Goal: Information Seeking & Learning: Learn about a topic

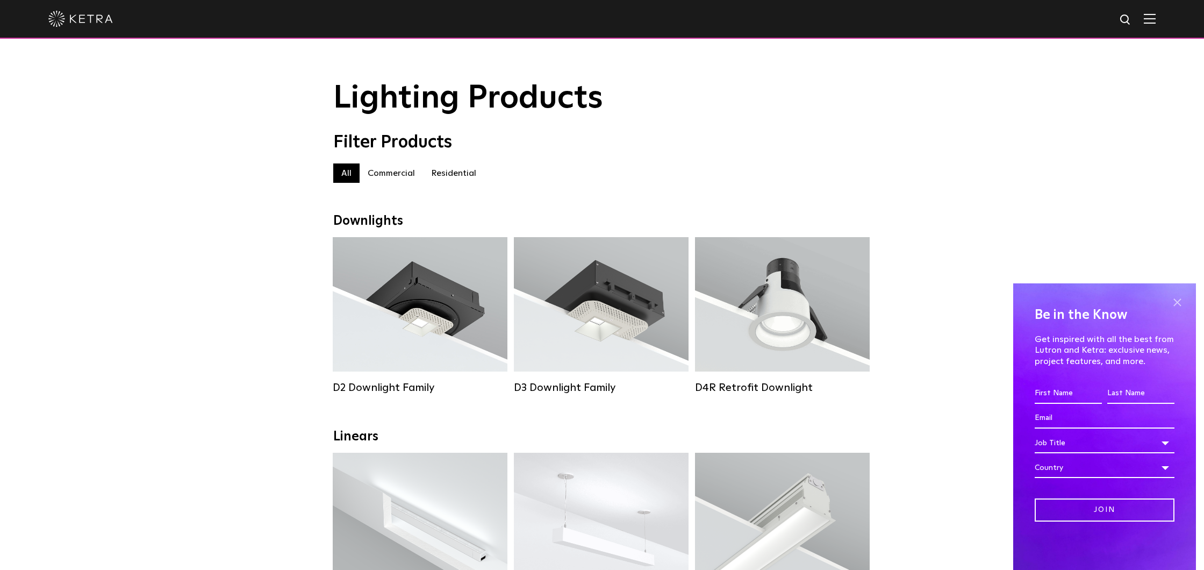
click at [1178, 306] on span at bounding box center [1177, 302] width 16 height 16
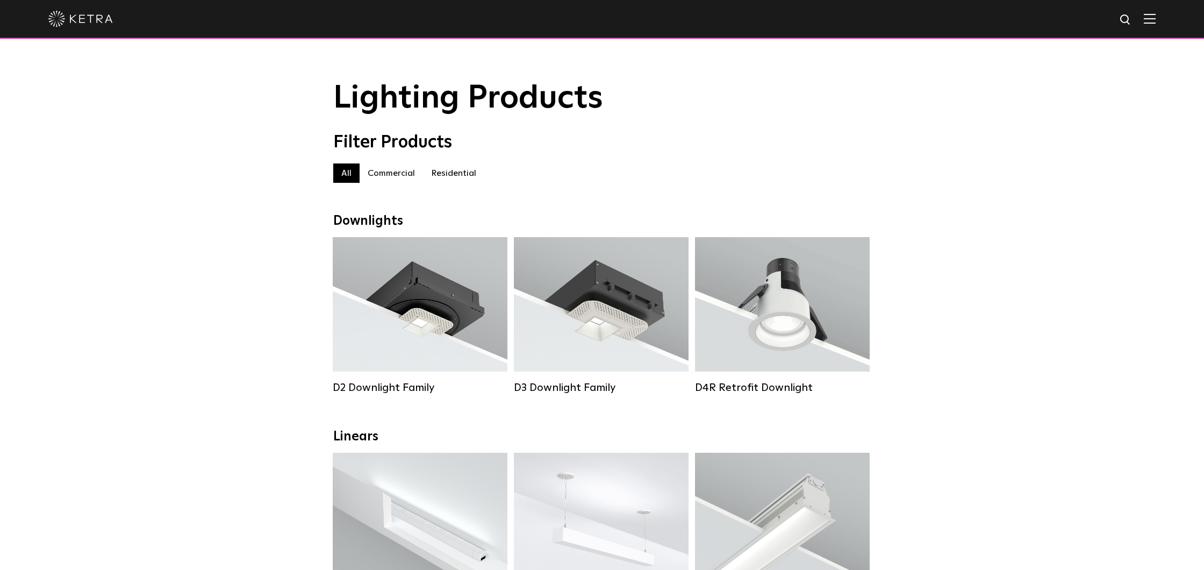
click at [455, 175] on label "Residential" at bounding box center [453, 172] width 61 height 19
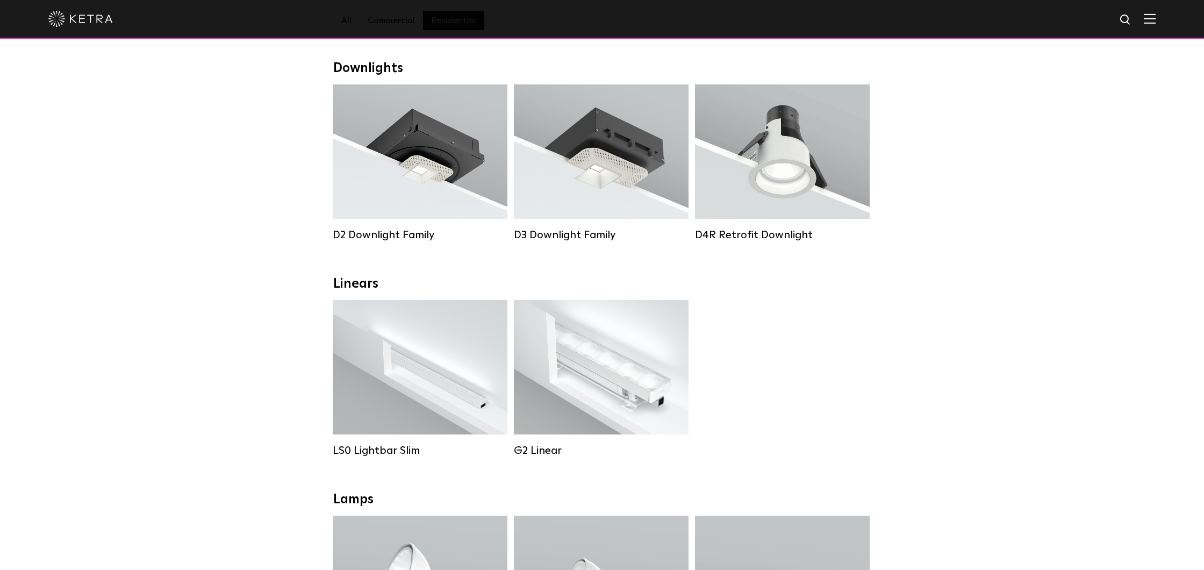
scroll to position [148, 0]
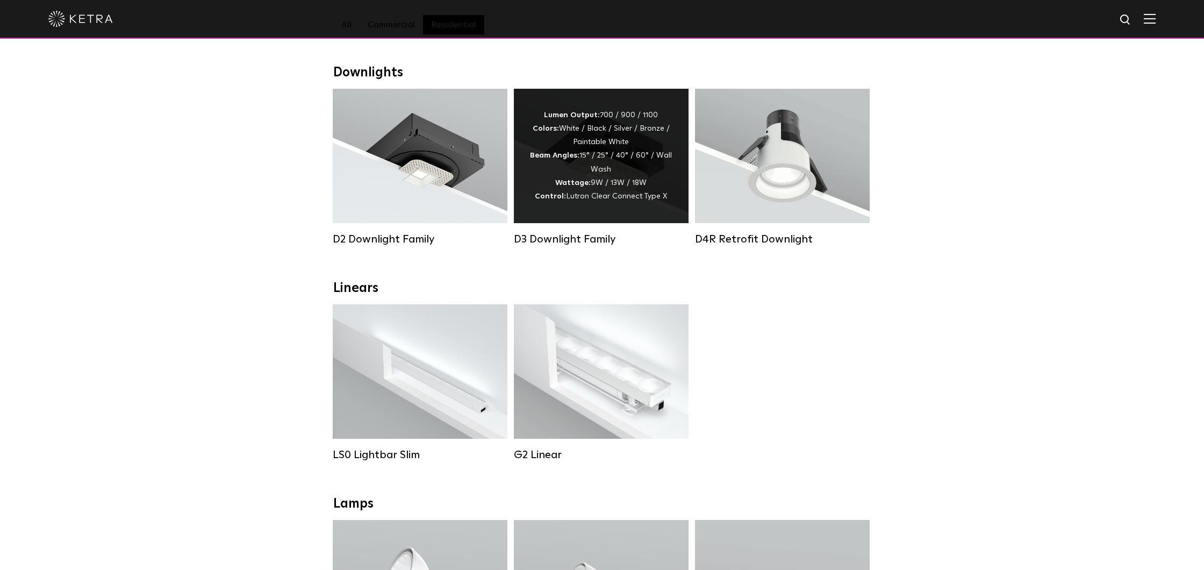
click at [576, 187] on div "Lumen Output: 700 / 900 / 1100 Colors: White / Black / Silver / Bronze / Painta…" at bounding box center [601, 156] width 142 height 95
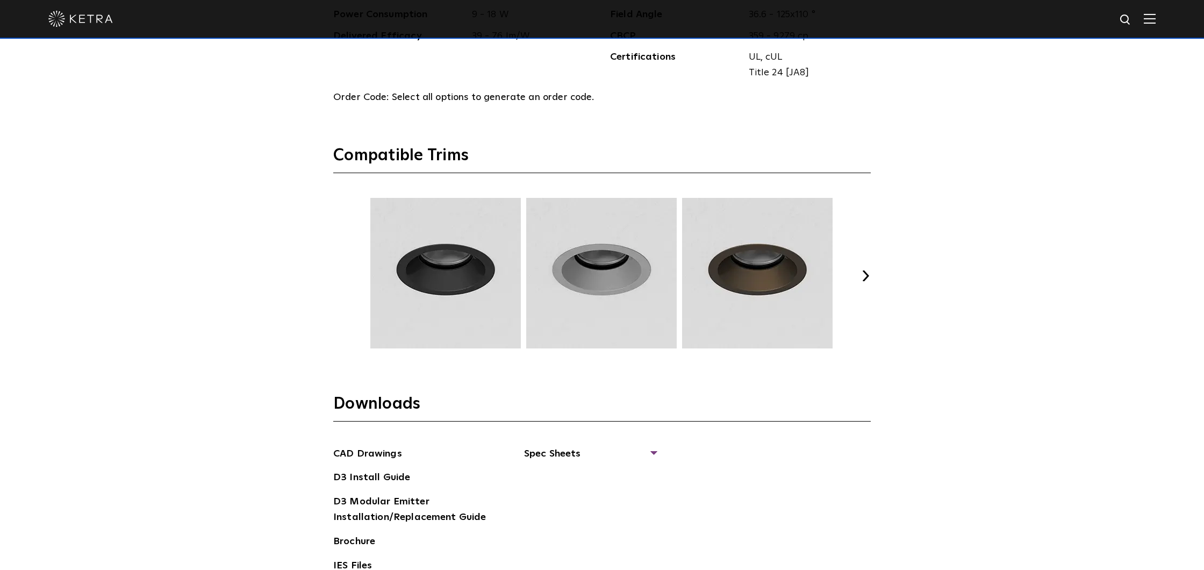
scroll to position [1473, 0]
click at [869, 270] on button "Next" at bounding box center [865, 275] width 11 height 11
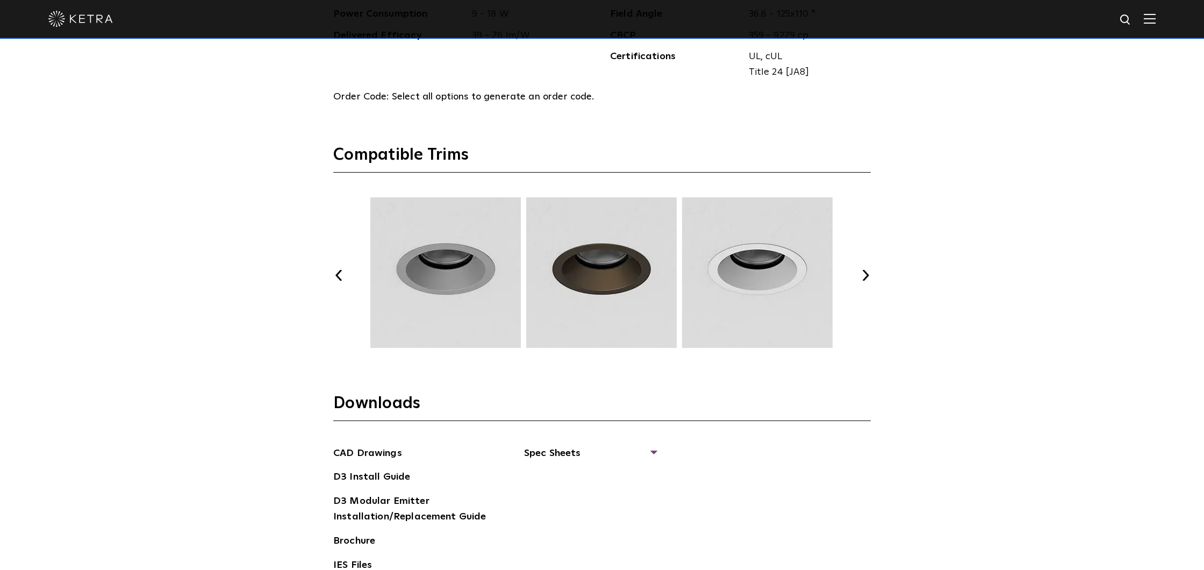
click at [869, 270] on button "Next" at bounding box center [865, 275] width 11 height 11
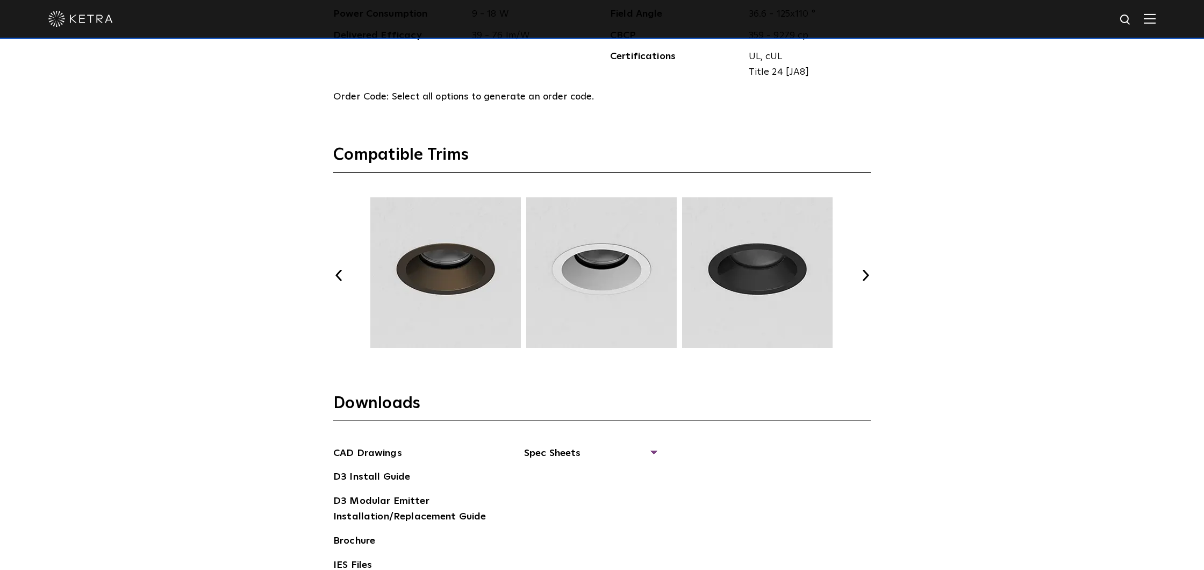
click at [869, 270] on button "Next" at bounding box center [865, 275] width 11 height 11
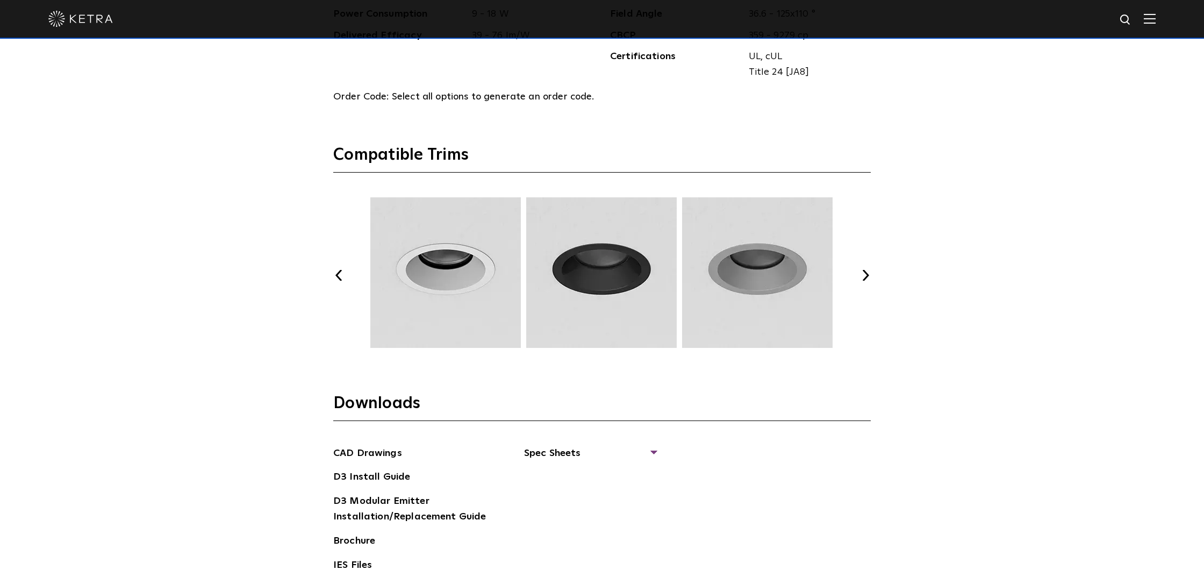
click at [869, 270] on button "Next" at bounding box center [865, 275] width 11 height 11
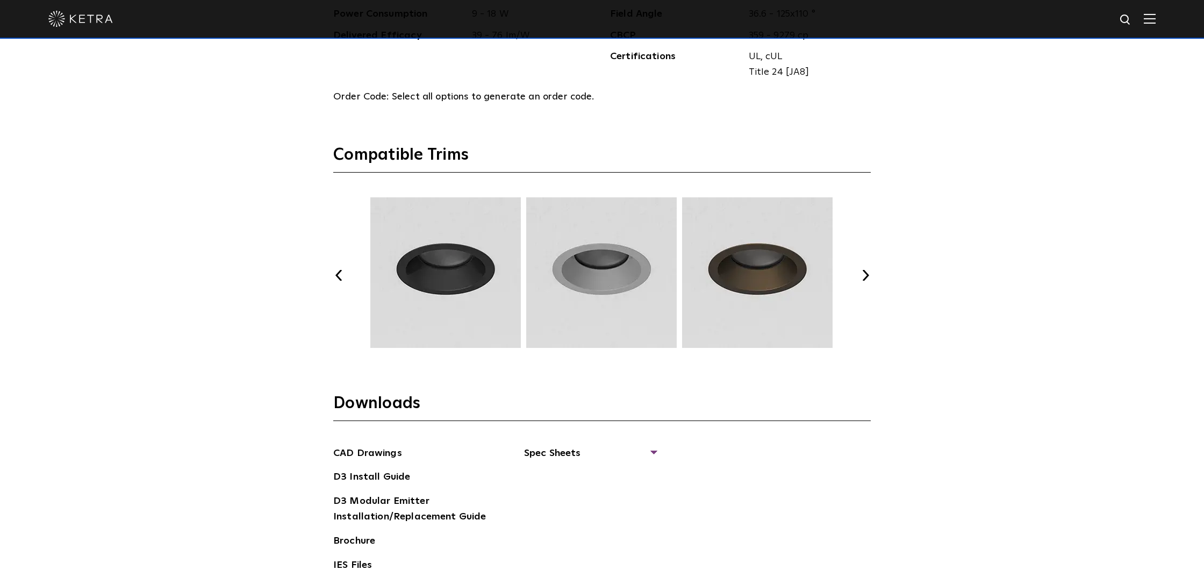
click at [869, 270] on button "Next" at bounding box center [865, 275] width 11 height 11
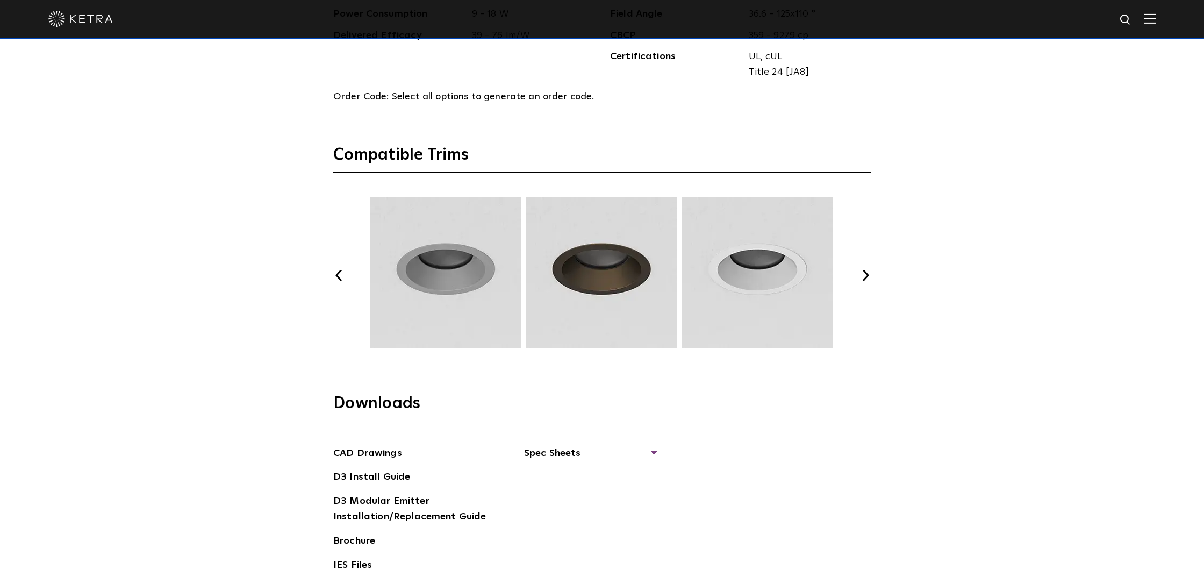
click at [869, 270] on button "Next" at bounding box center [865, 275] width 11 height 11
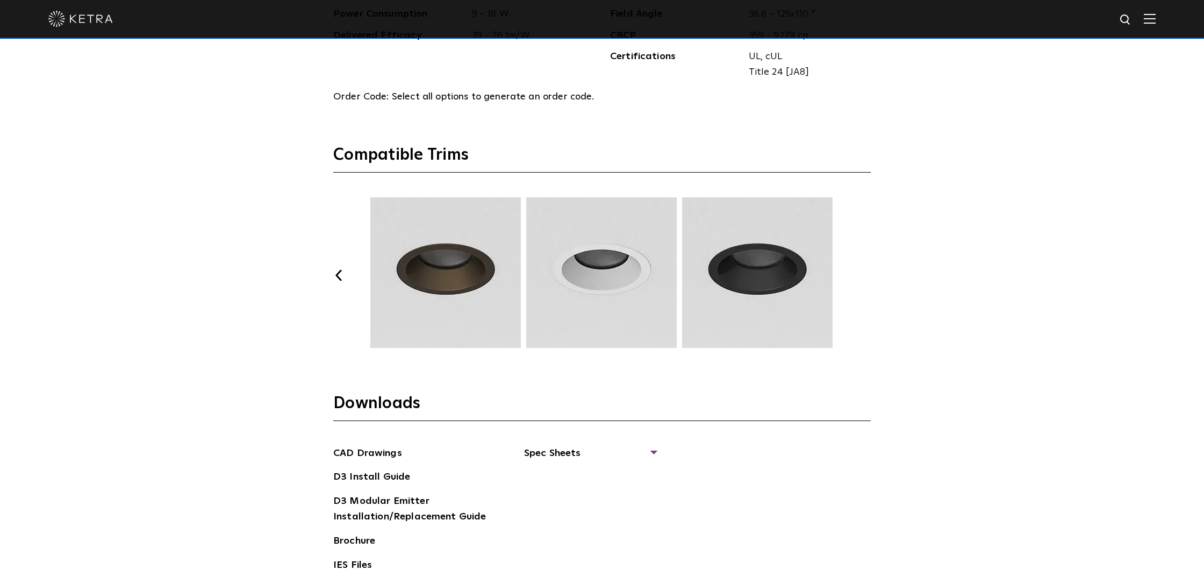
click at [869, 270] on button "Next" at bounding box center [865, 275] width 11 height 11
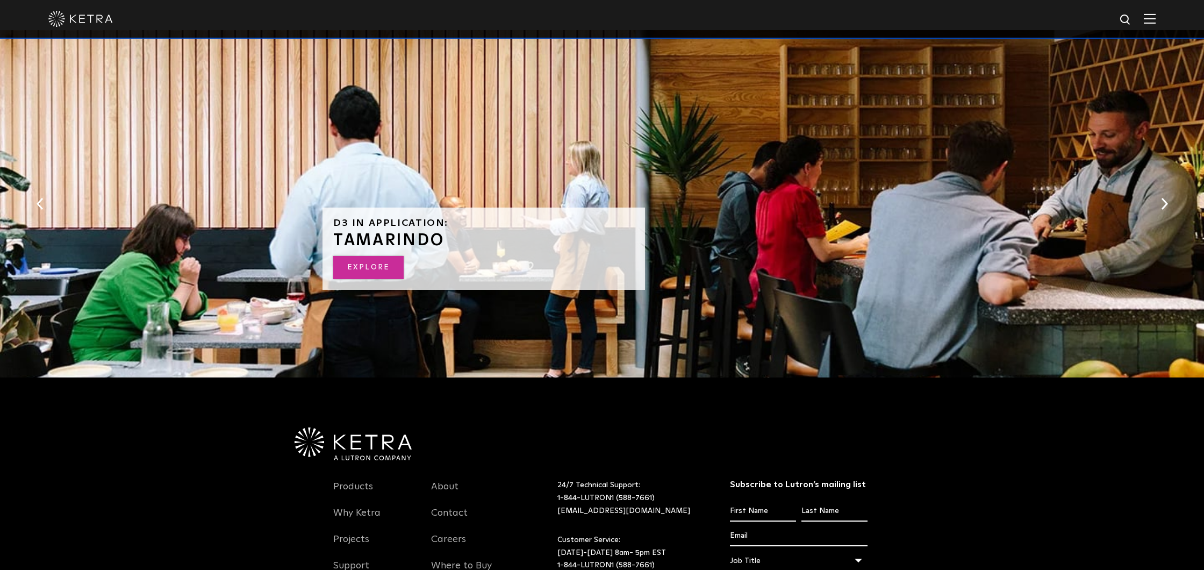
scroll to position [2156, 1]
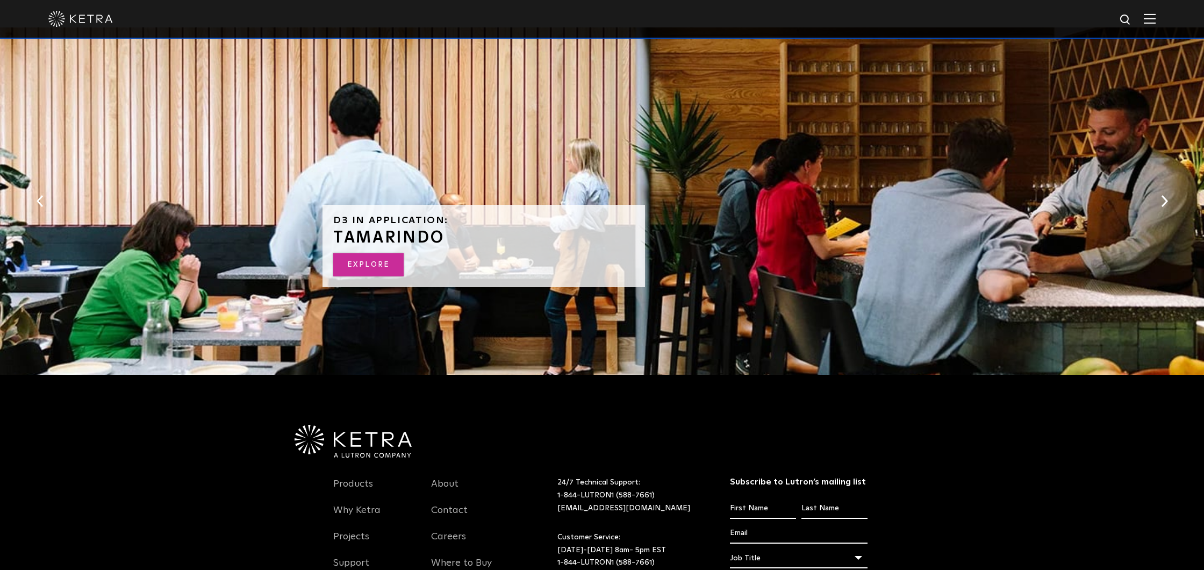
click at [375, 262] on link "Explore" at bounding box center [368, 264] width 70 height 23
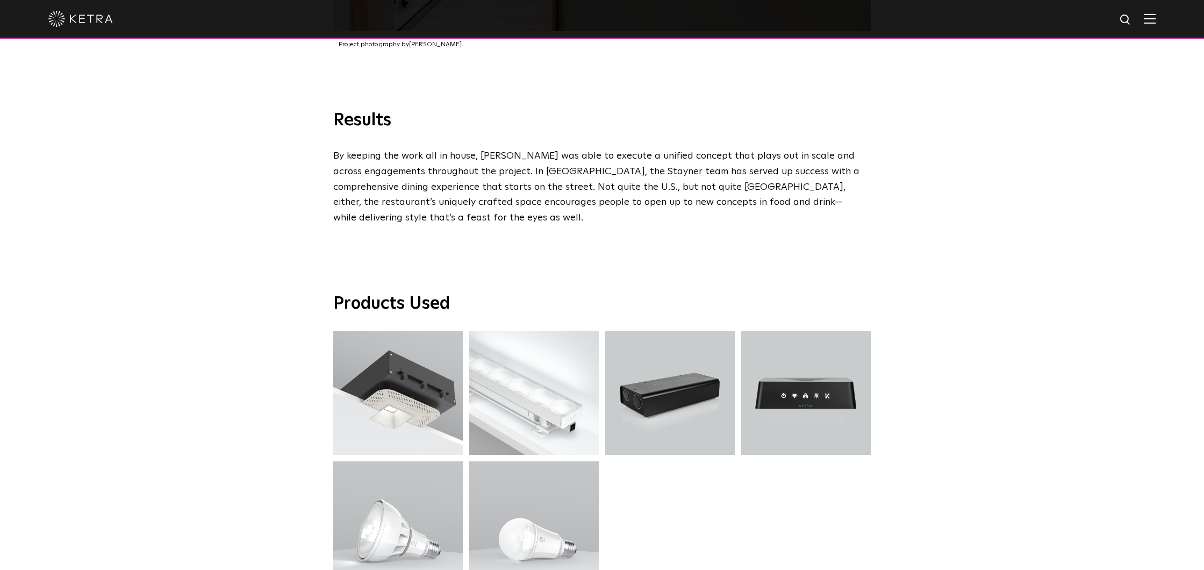
scroll to position [2466, 0]
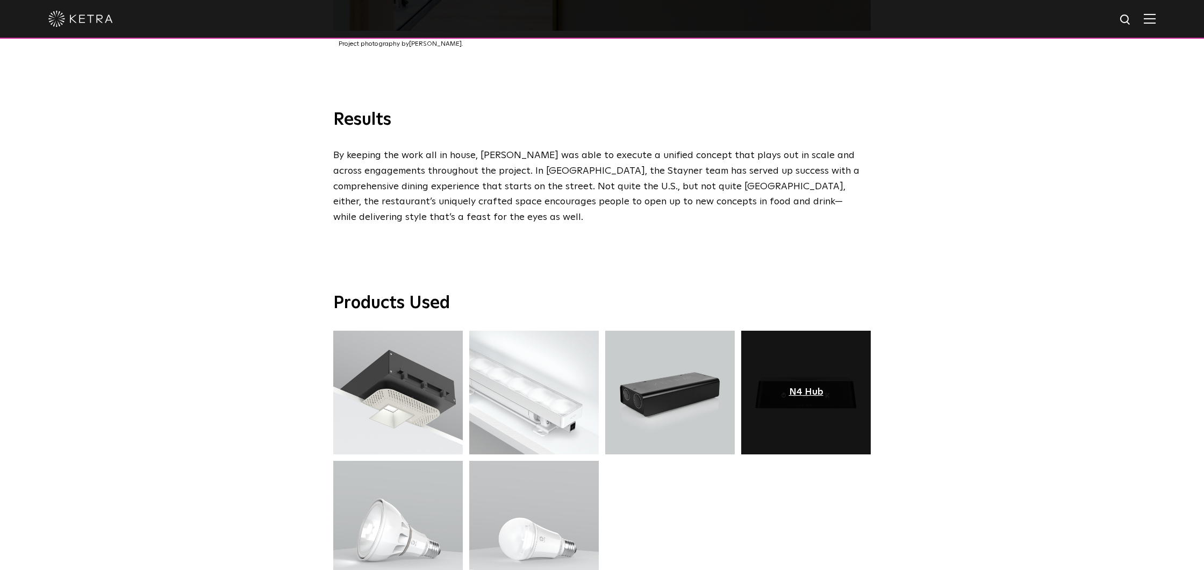
click at [793, 387] on div "N4 Hub" at bounding box center [806, 392] width 34 height 11
